Goal: Task Accomplishment & Management: Manage account settings

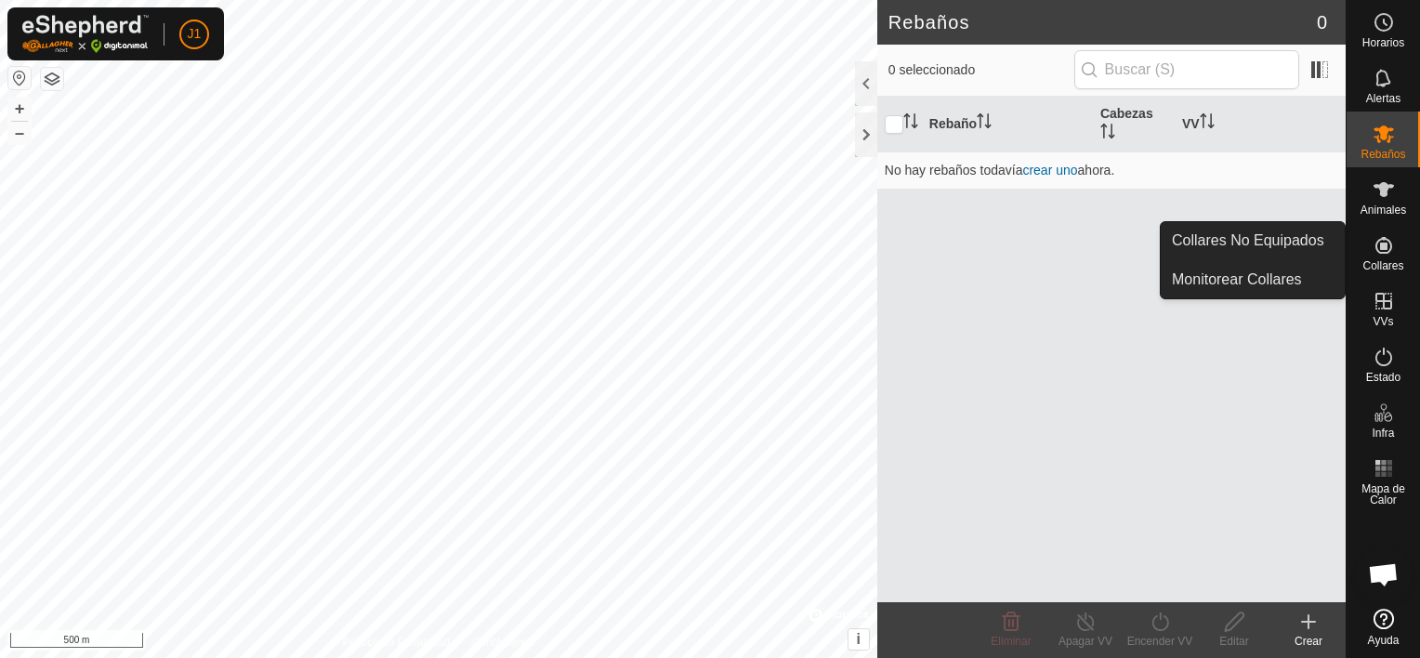
click at [1398, 246] on es-neckbands-svg-icon at bounding box center [1383, 246] width 33 height 30
drag, startPoint x: 1345, startPoint y: 245, endPoint x: 1327, endPoint y: 240, distance: 18.5
click at [1327, 240] on link "Collares No Equipados" at bounding box center [1253, 240] width 184 height 37
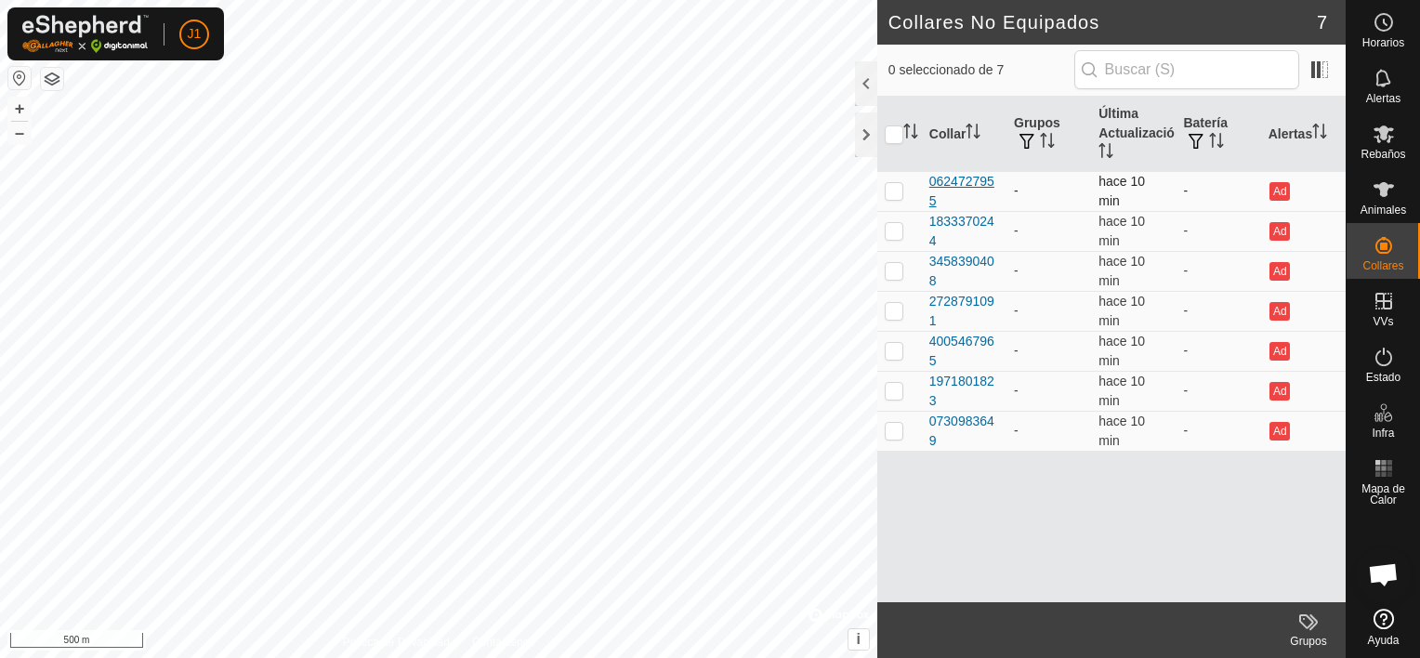
click at [972, 186] on div "0624727955" at bounding box center [964, 191] width 70 height 39
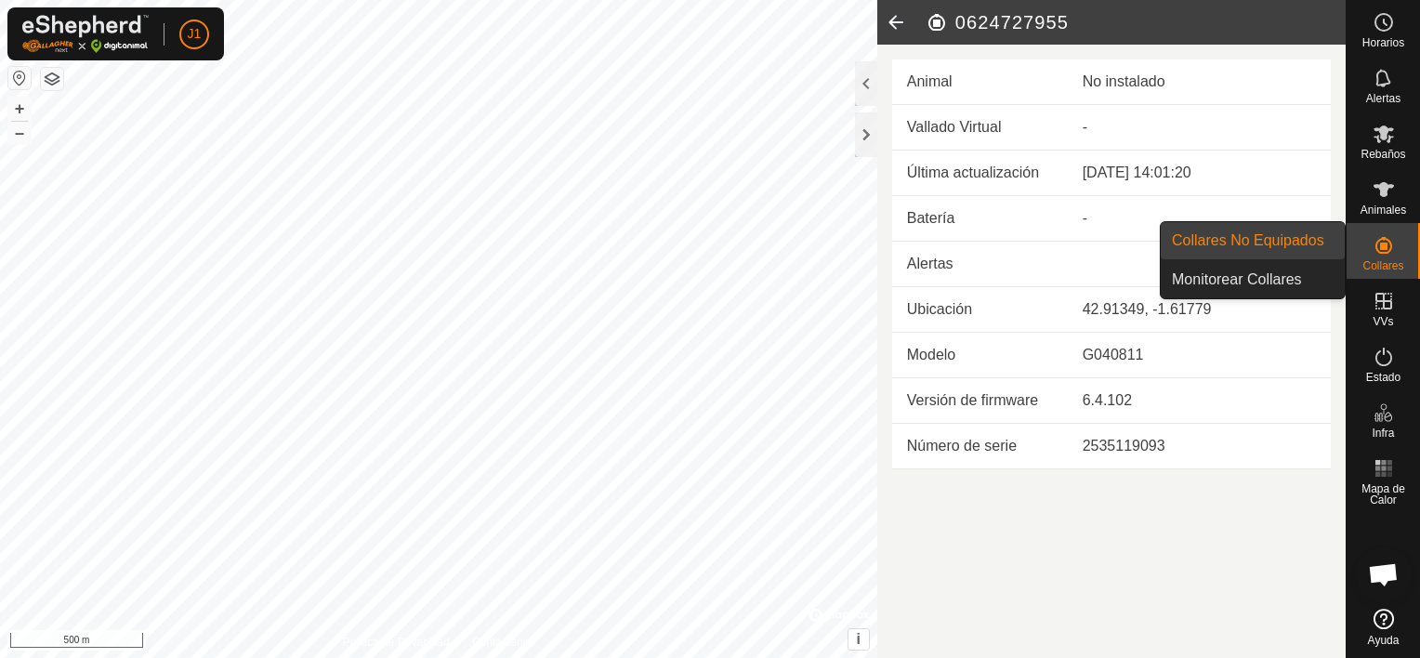
click at [1367, 256] on es-neckbands-svg-icon at bounding box center [1383, 246] width 33 height 30
click at [1301, 272] on link "Monitorear Collares" at bounding box center [1253, 279] width 184 height 37
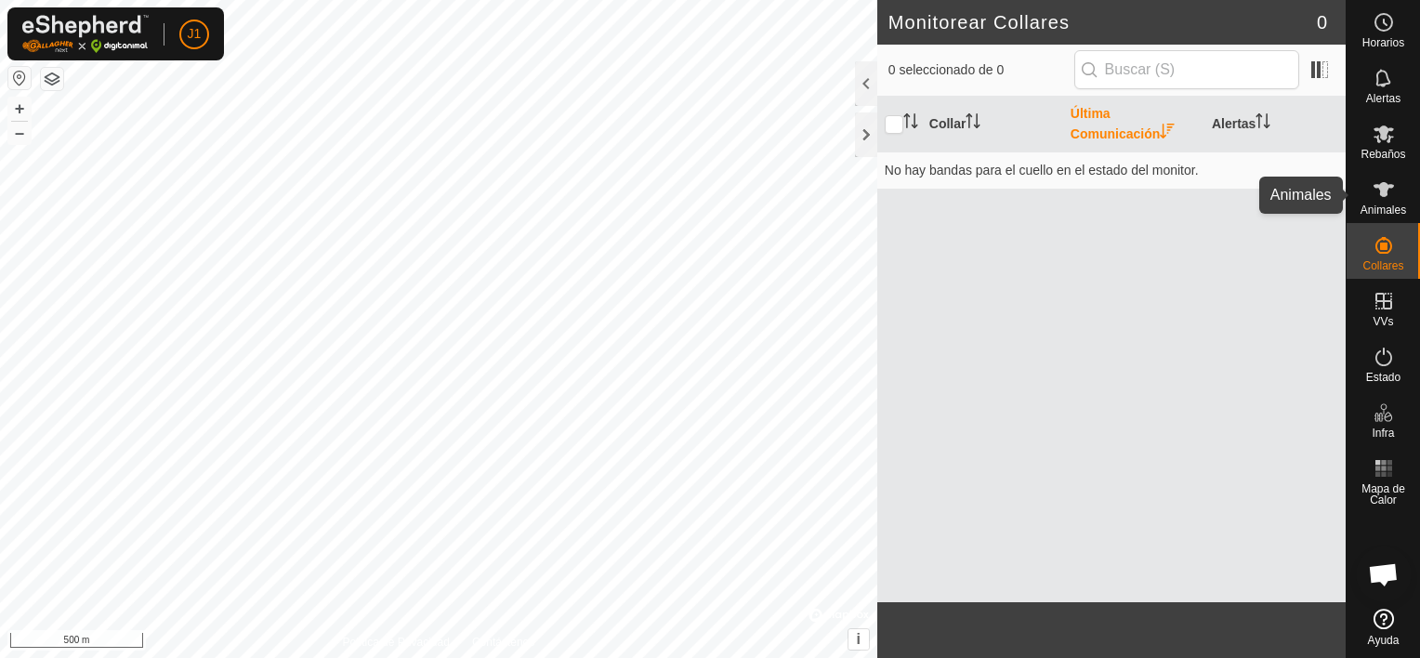
click at [1376, 191] on icon at bounding box center [1384, 189] width 22 height 22
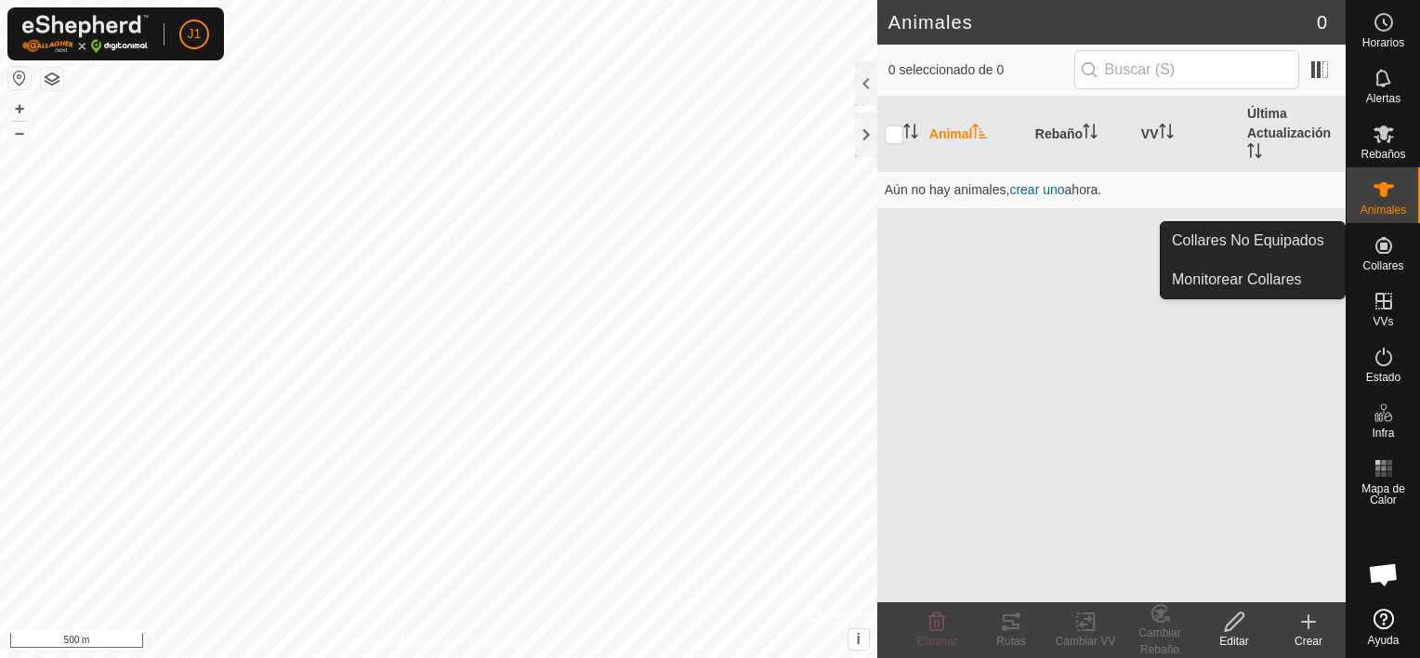
click at [1392, 253] on icon at bounding box center [1384, 245] width 22 height 22
click at [1320, 248] on link "Collares No Equipados" at bounding box center [1253, 240] width 184 height 37
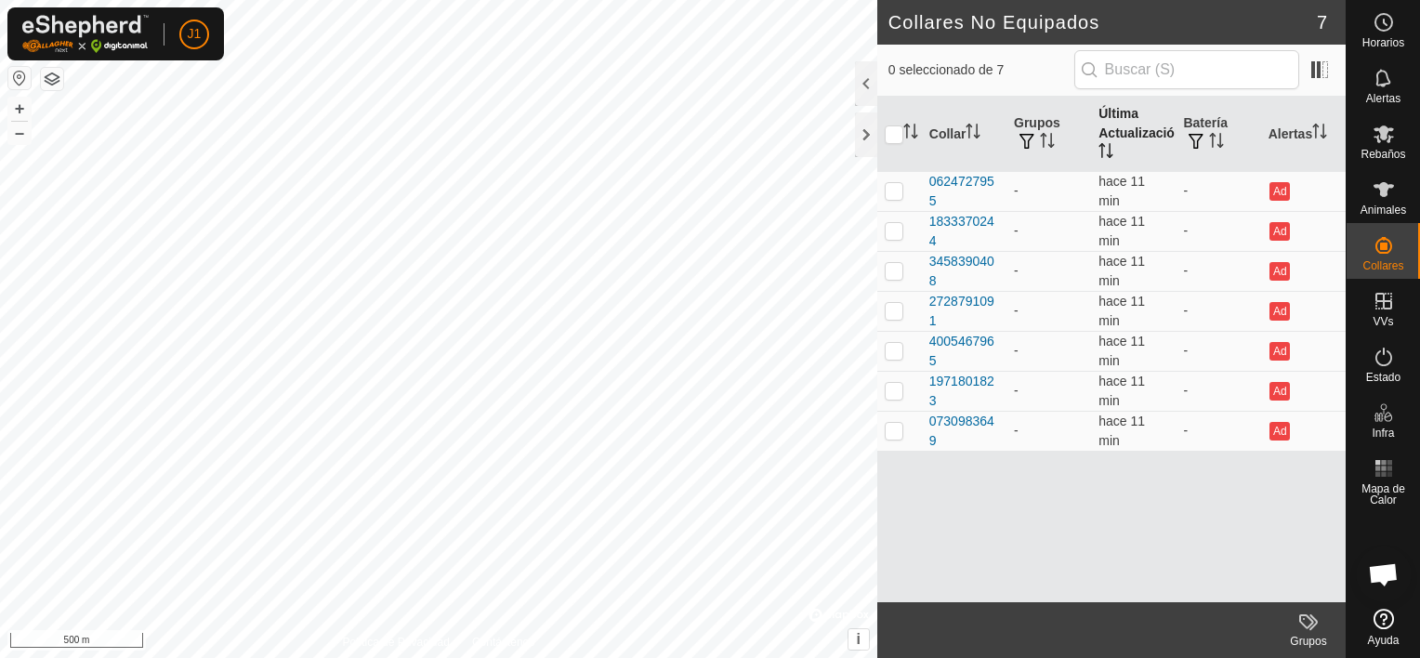
click at [1145, 132] on th "Última Actualización" at bounding box center [1133, 134] width 85 height 75
click at [1216, 138] on icon "Activar para ordenar" at bounding box center [1216, 140] width 15 height 15
click at [199, 37] on span "J1" at bounding box center [195, 34] width 14 height 20
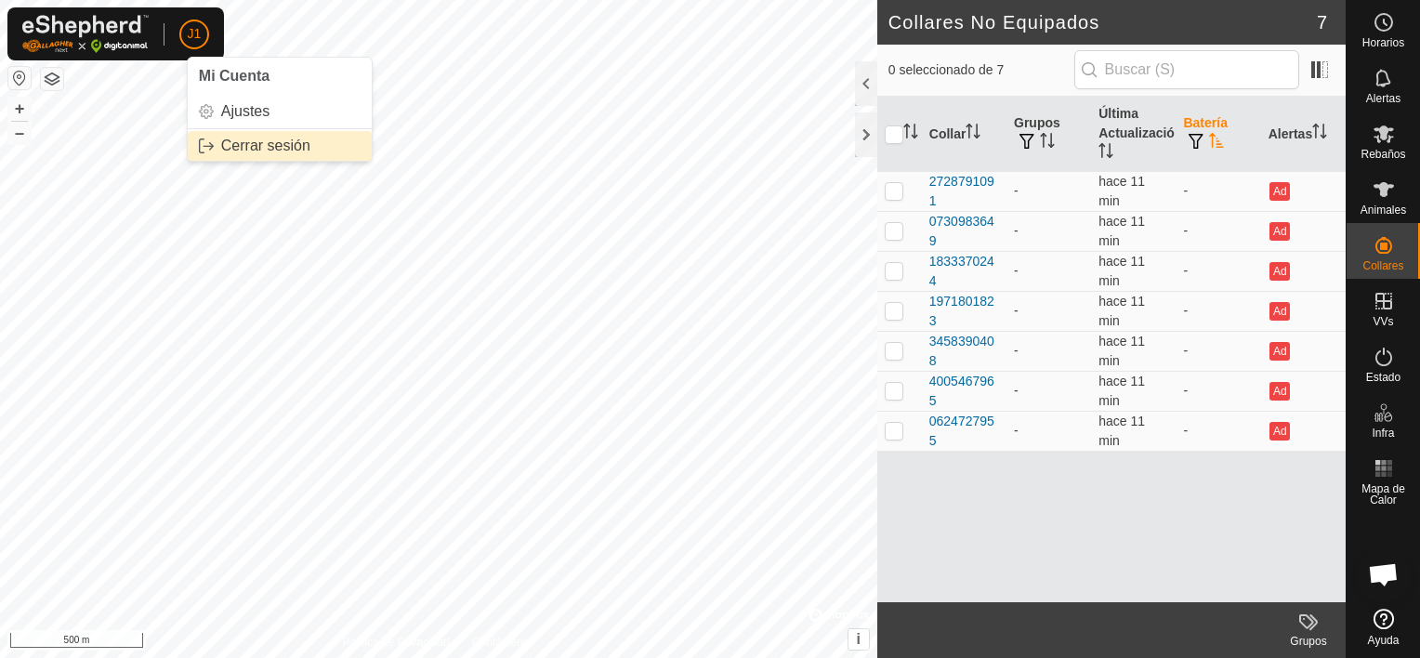
click at [227, 143] on link "Cerrar sesión" at bounding box center [280, 146] width 184 height 30
